Goal: Task Accomplishment & Management: Complete application form

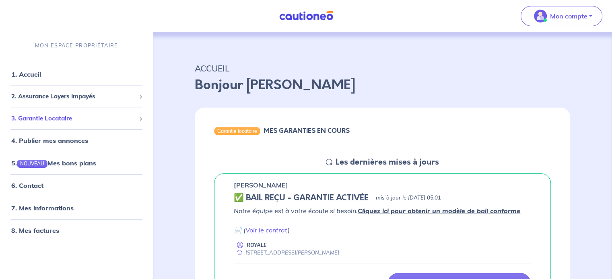
click at [72, 120] on span "3. Garantie Locataire" at bounding box center [73, 118] width 124 height 9
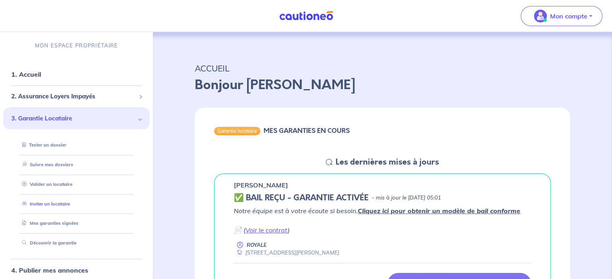
click at [63, 205] on link "Inviter un locataire" at bounding box center [44, 204] width 51 height 6
select select "FR"
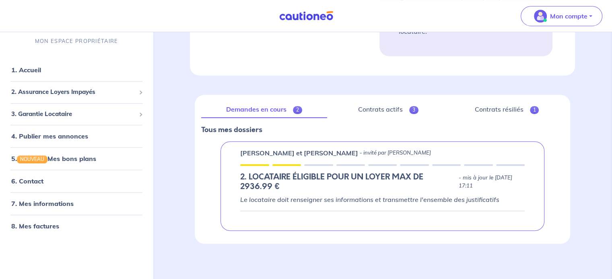
scroll to position [523, 0]
click at [67, 158] on link "5. NOUVEAU Mes bons plans" at bounding box center [53, 159] width 84 height 8
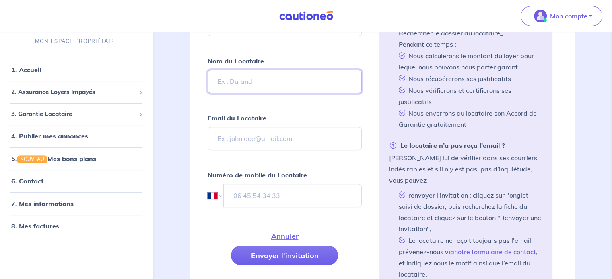
click at [269, 80] on input "Nom du Locataire" at bounding box center [284, 81] width 154 height 23
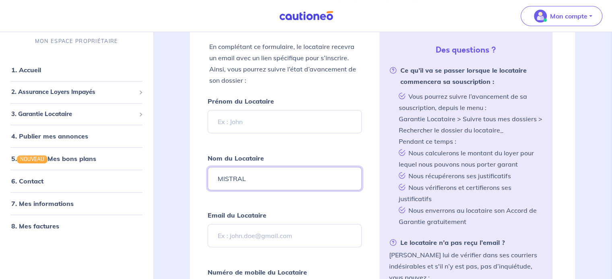
scroll to position [164, 0]
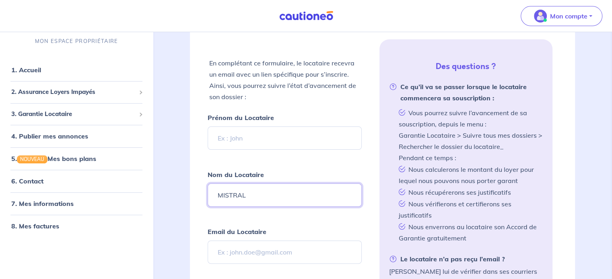
type input "MISTRAL"
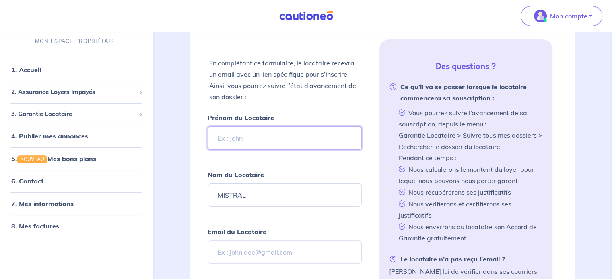
click at [270, 141] on input "Prénom du Locataire" at bounding box center [284, 138] width 154 height 23
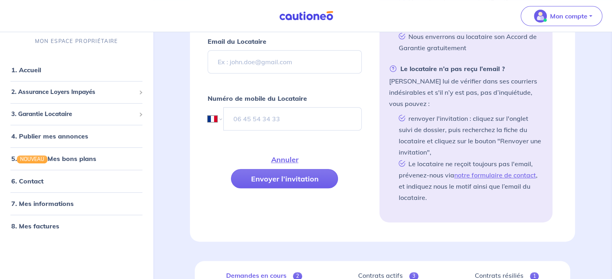
scroll to position [358, 0]
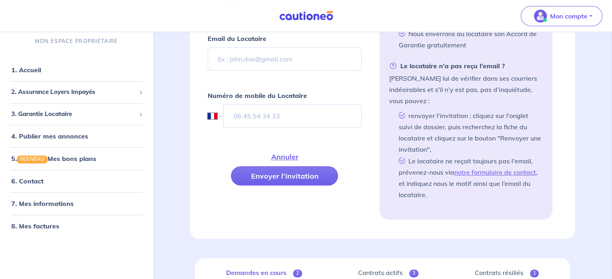
type input "Manon"
click at [235, 59] on input "Email du Locataire" at bounding box center [284, 58] width 154 height 23
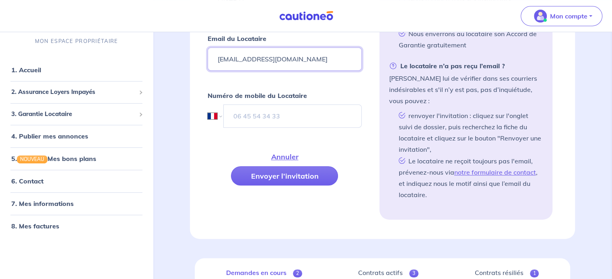
type input "[EMAIL_ADDRESS][DOMAIN_NAME]"
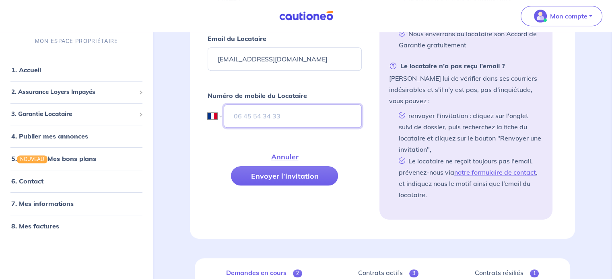
click at [263, 119] on input "tel" at bounding box center [293, 116] width 138 height 23
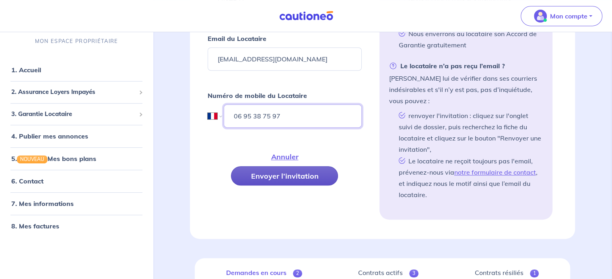
type input "06 95 38 75 97"
click at [285, 173] on button "Envoyer l’invitation" at bounding box center [284, 175] width 107 height 19
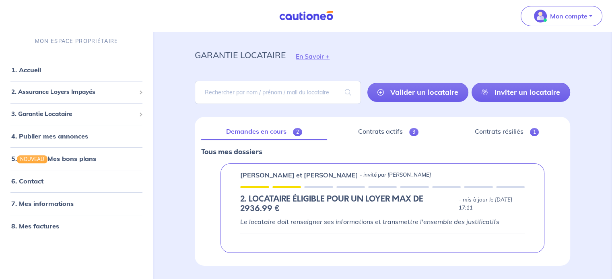
scroll to position [0, 0]
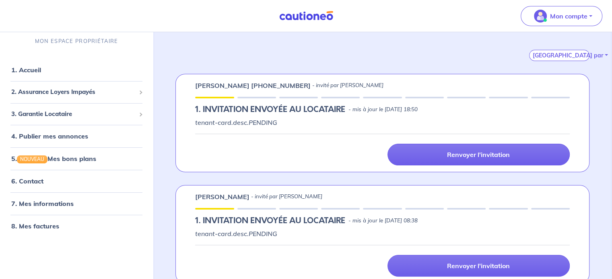
scroll to position [131, 0]
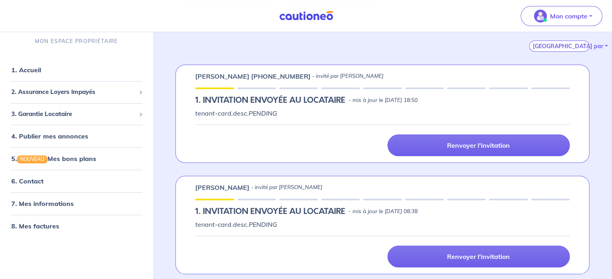
drag, startPoint x: 288, startPoint y: 191, endPoint x: 272, endPoint y: 201, distance: 19.7
drag, startPoint x: 272, startPoint y: 201, endPoint x: 482, endPoint y: 187, distance: 210.4
click at [482, 187] on div "[PERSON_NAME] - invité par [PERSON_NAME]" at bounding box center [382, 188] width 374 height 10
click at [573, 46] on button "[GEOGRAPHIC_DATA] par" at bounding box center [559, 46] width 60 height 11
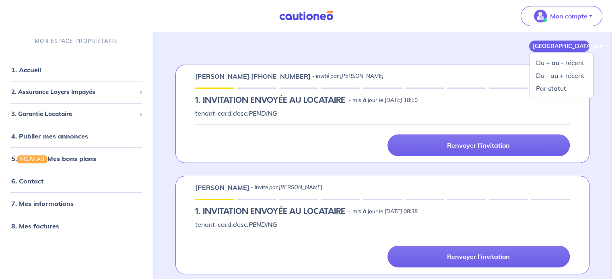
click at [573, 46] on button "[GEOGRAPHIC_DATA] par" at bounding box center [559, 46] width 60 height 11
click at [553, 87] on link "Par statut" at bounding box center [561, 88] width 64 height 13
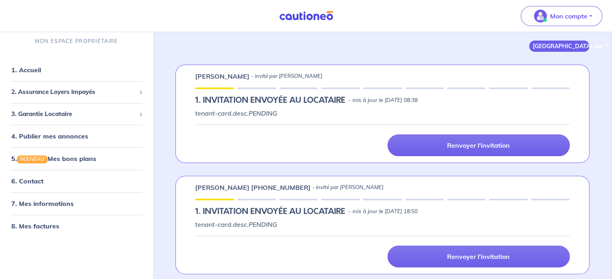
click at [576, 46] on button "[GEOGRAPHIC_DATA] par" at bounding box center [559, 46] width 60 height 11
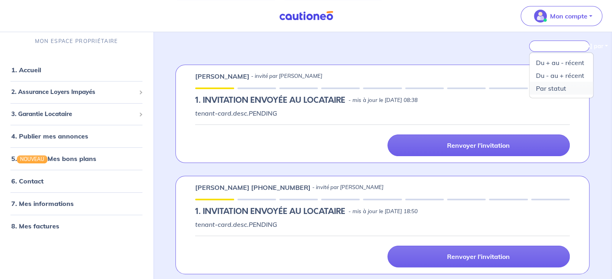
click at [555, 88] on link "Par statut" at bounding box center [561, 88] width 64 height 13
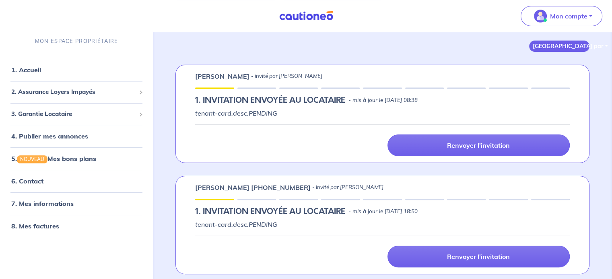
click at [573, 48] on button "[GEOGRAPHIC_DATA] par" at bounding box center [559, 46] width 60 height 11
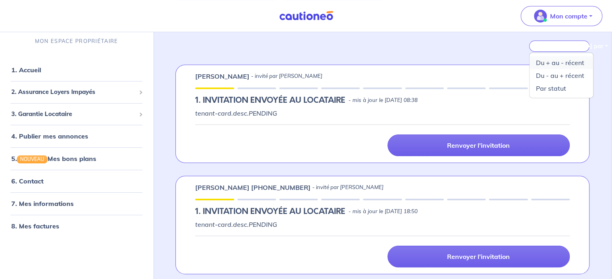
click at [563, 65] on link "Du + au - récent" at bounding box center [561, 62] width 64 height 13
